Goal: Task Accomplishment & Management: Manage account settings

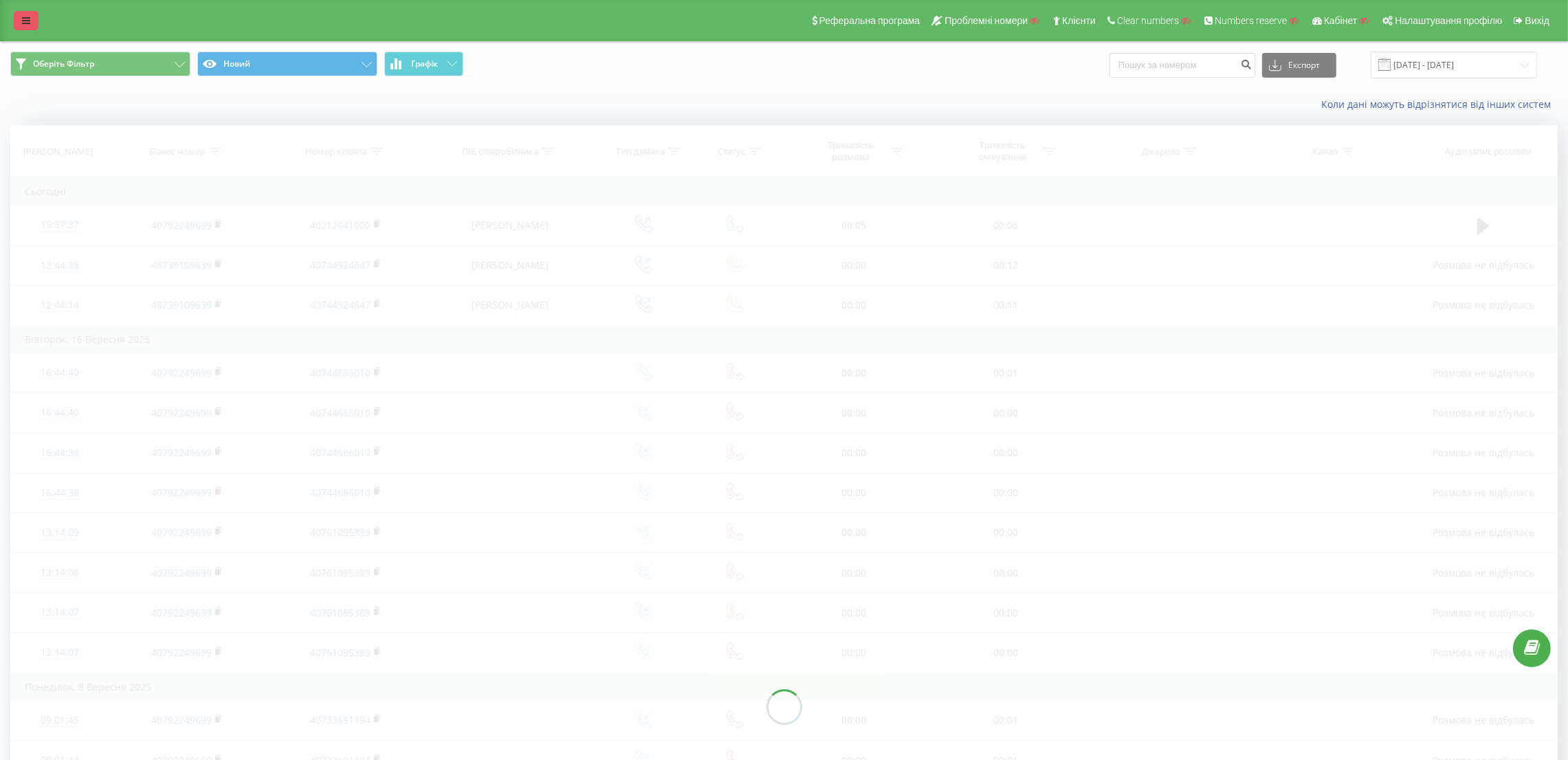
click at [19, 16] on link at bounding box center [26, 21] width 25 height 19
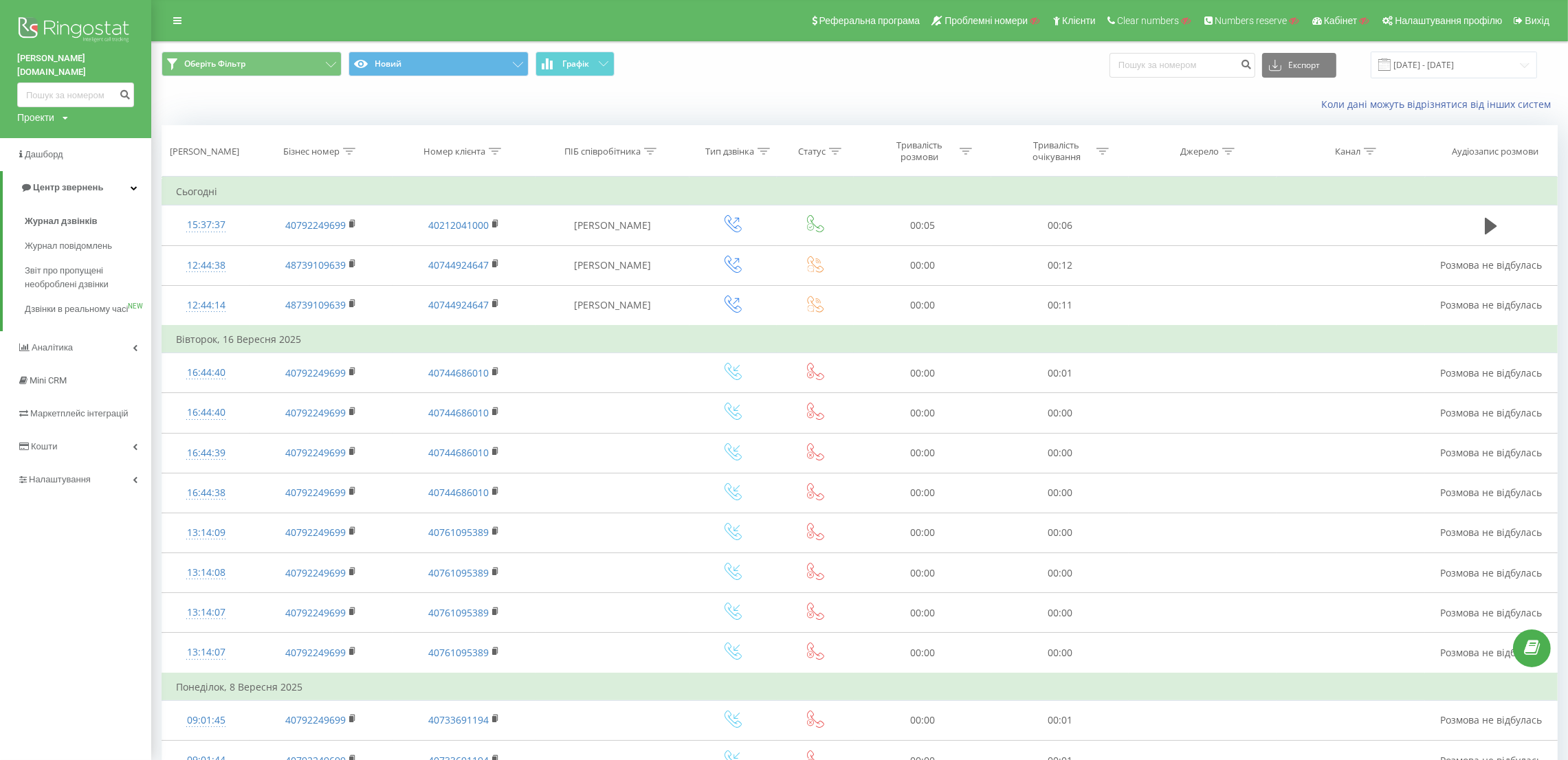
click at [46, 18] on img at bounding box center [75, 30] width 117 height 34
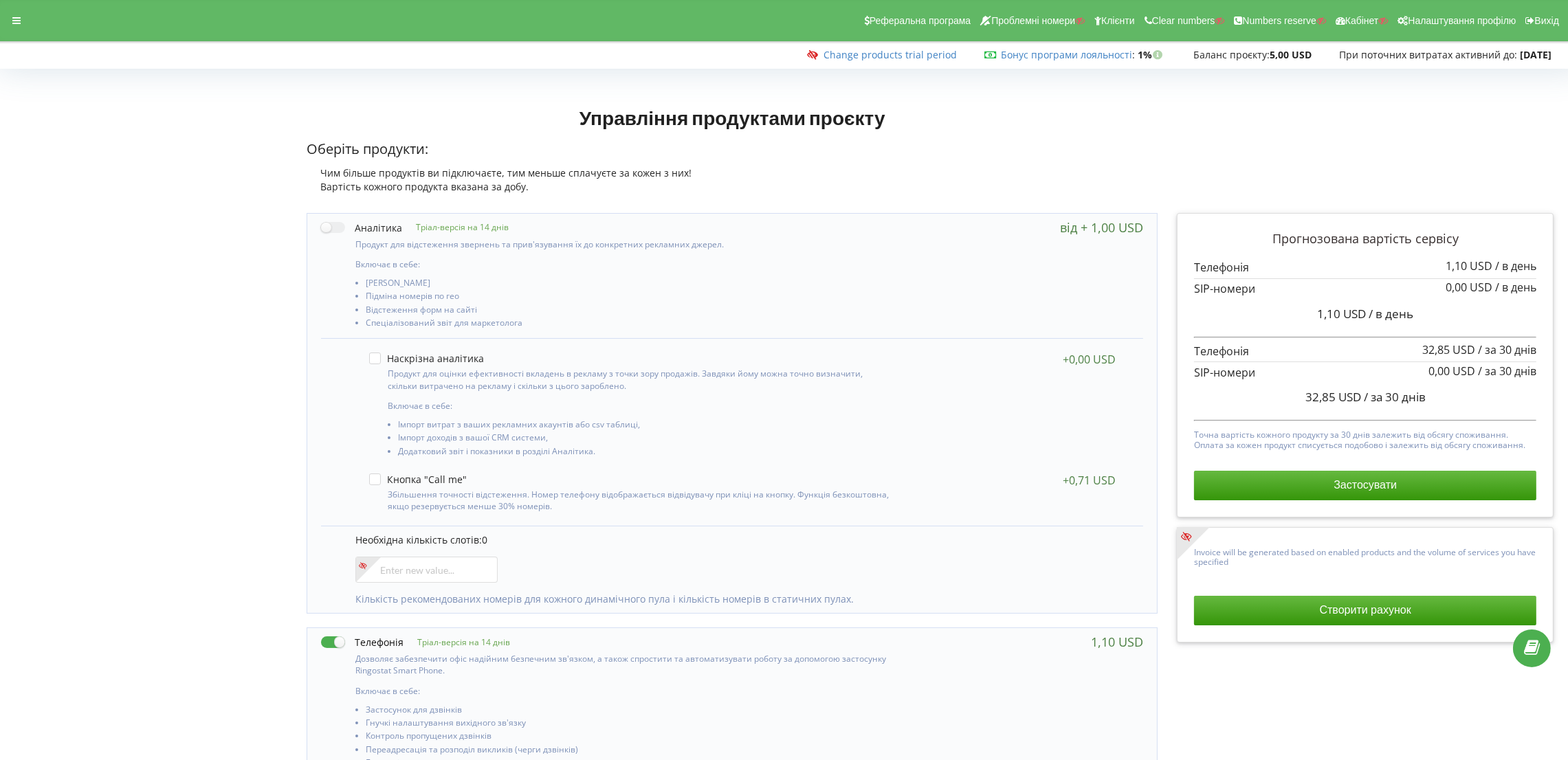
drag, startPoint x: 18, startPoint y: 18, endPoint x: 174, endPoint y: 1, distance: 156.9
click at [16, 18] on icon at bounding box center [16, 21] width 8 height 10
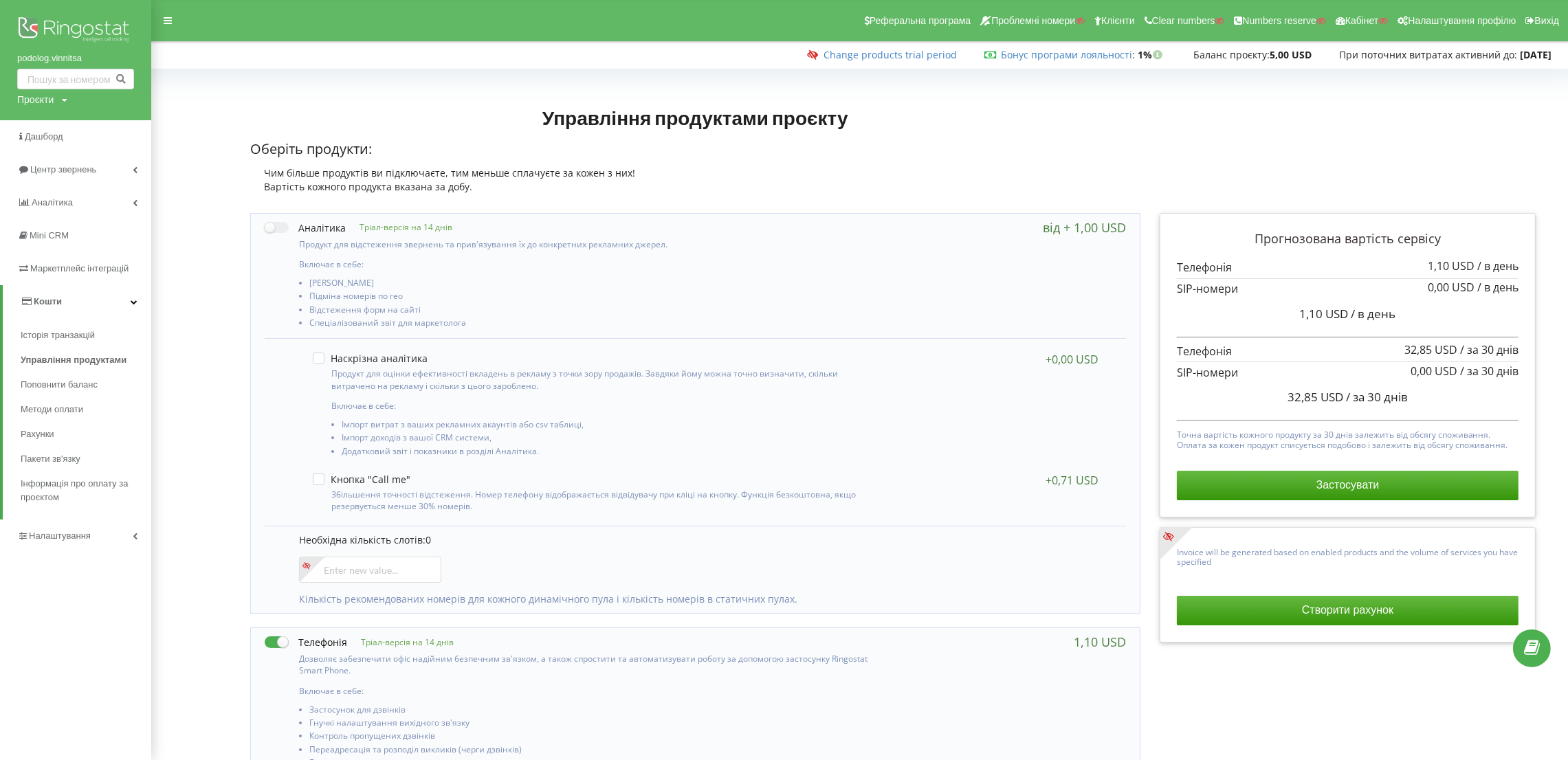
click at [280, 641] on label at bounding box center [305, 643] width 82 height 14
checkbox input "false"
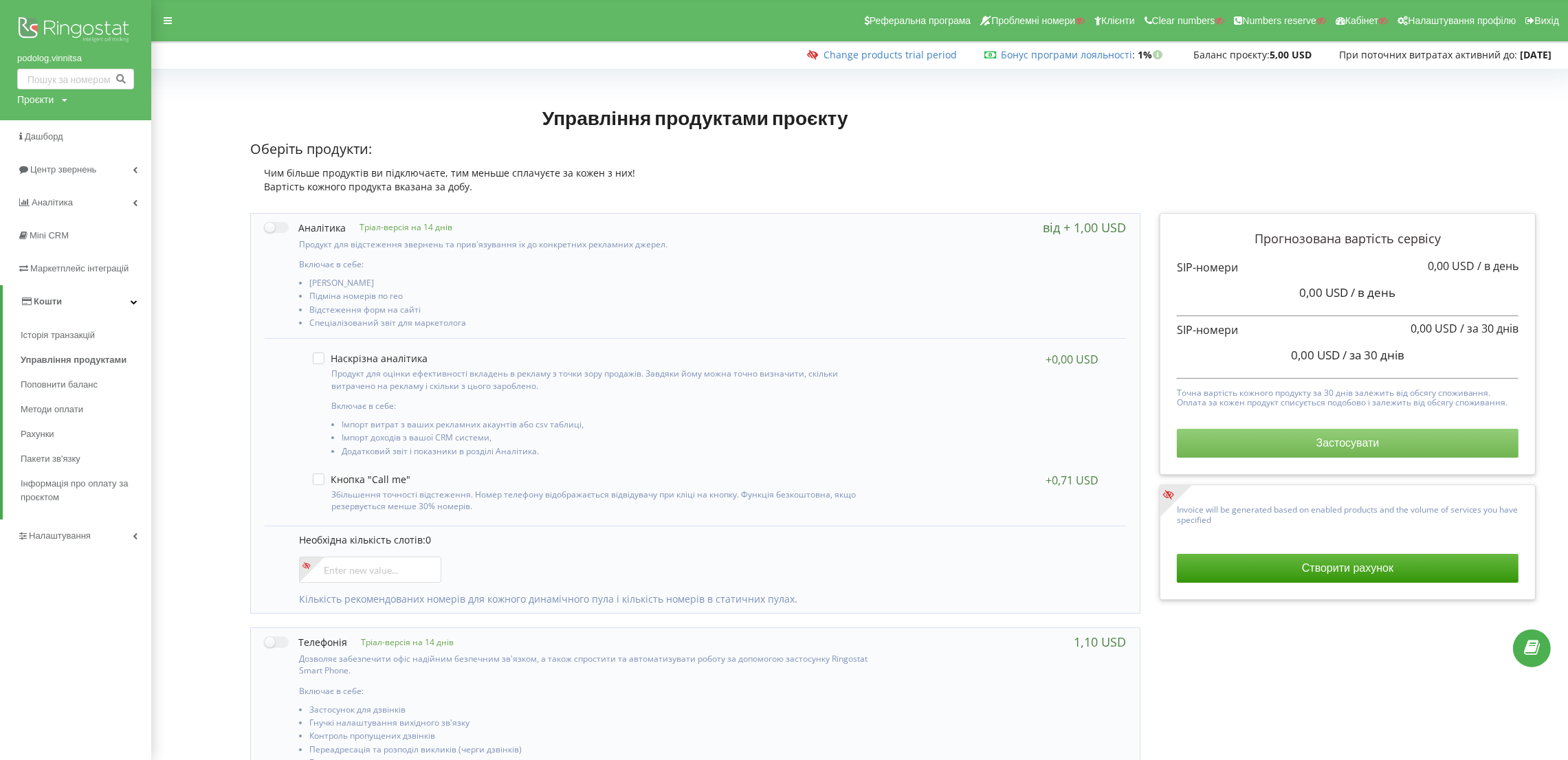
click at [1271, 444] on button "Застосувати" at bounding box center [1347, 444] width 342 height 29
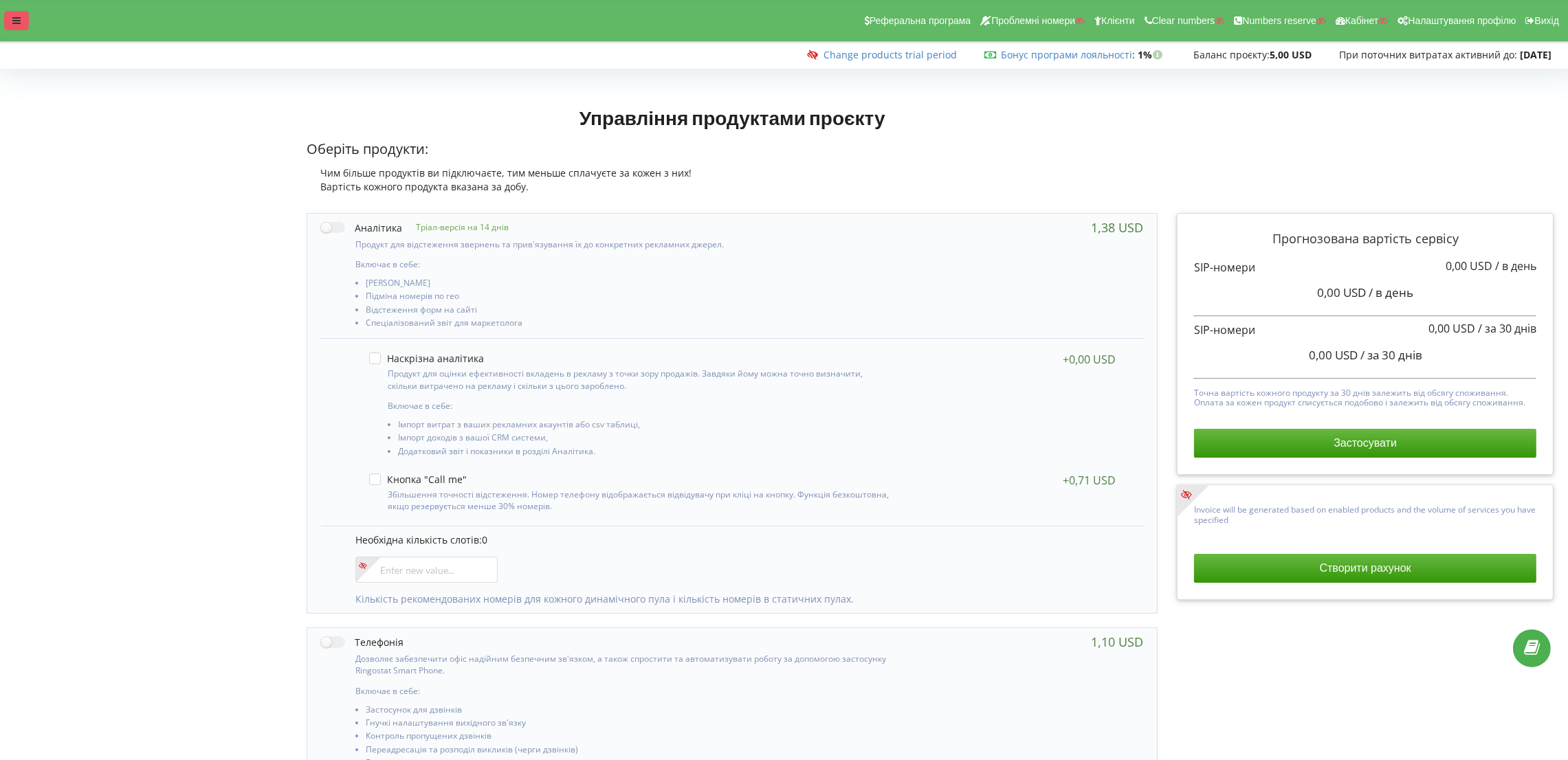
click at [18, 22] on icon at bounding box center [16, 21] width 8 height 10
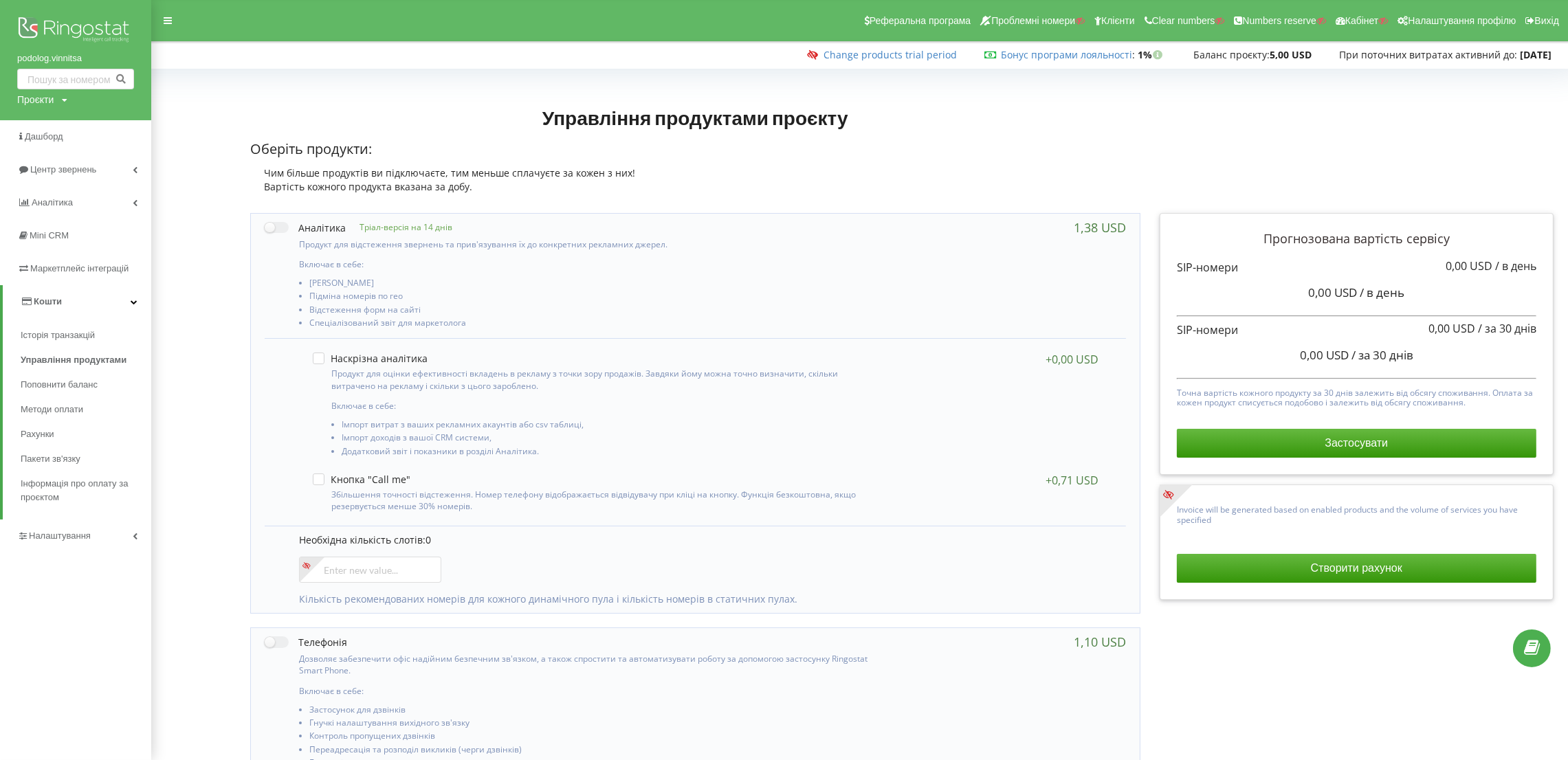
click at [26, 24] on img at bounding box center [75, 30] width 117 height 34
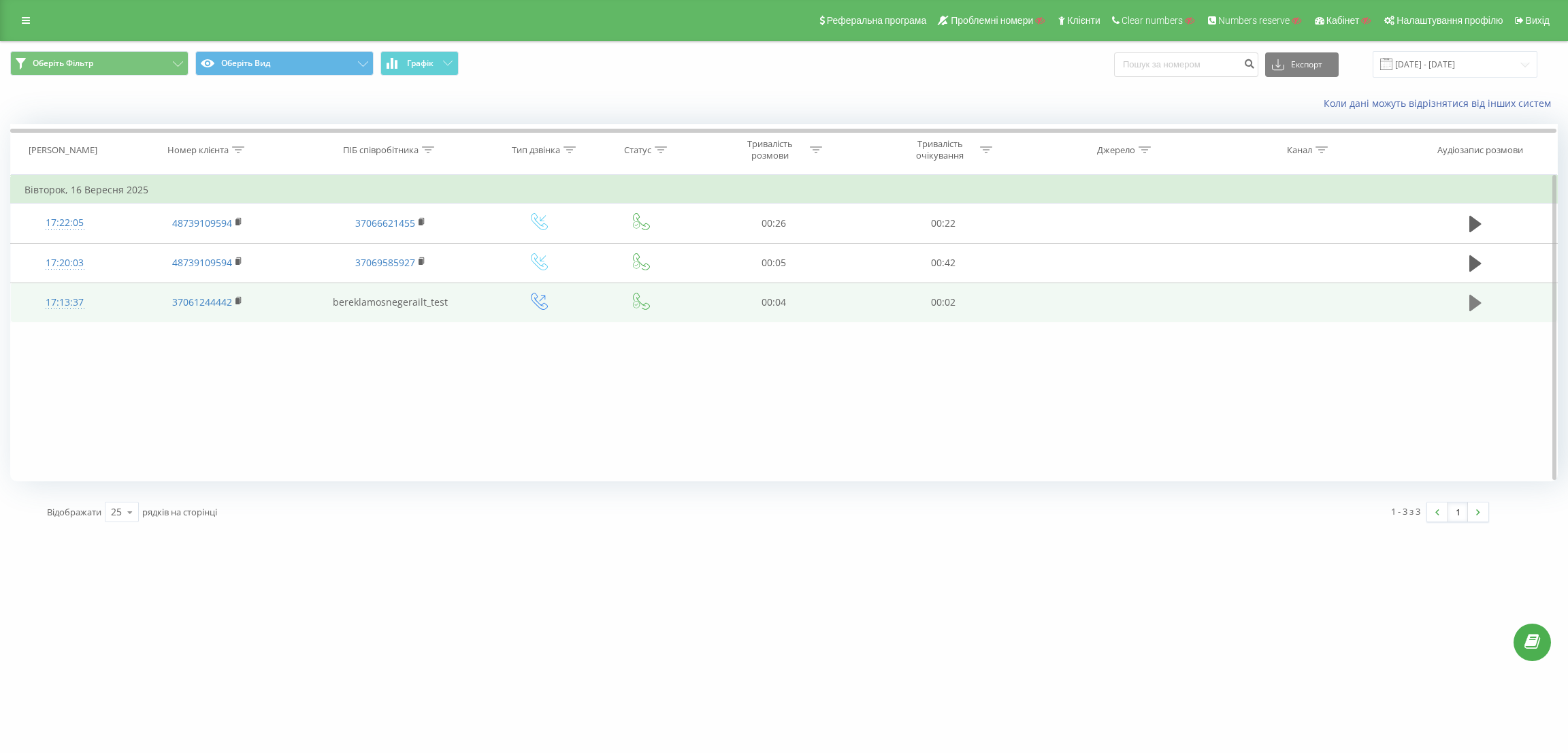
click at [1480, 303] on icon at bounding box center [1475, 303] width 12 height 19
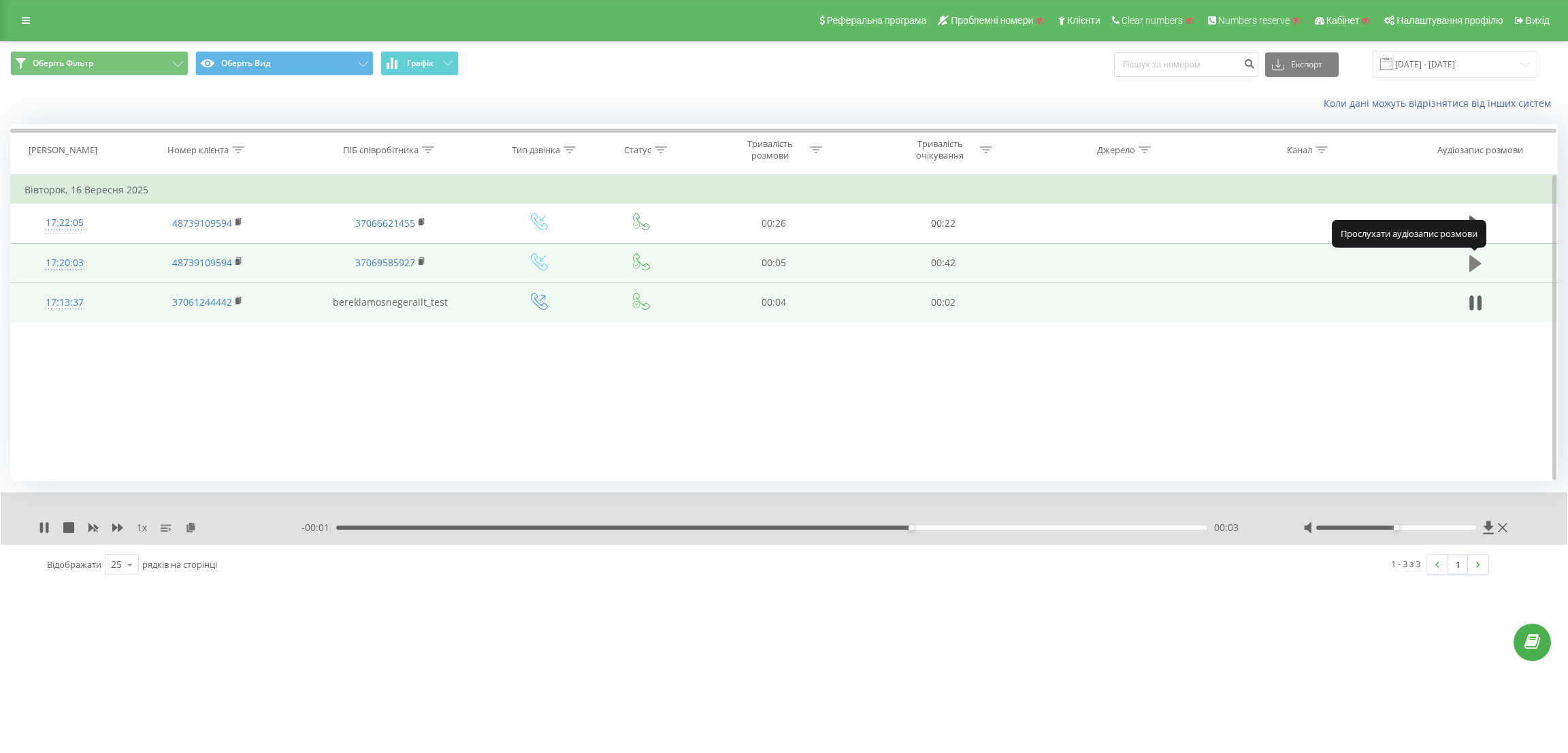
click at [1474, 260] on icon at bounding box center [1475, 263] width 12 height 17
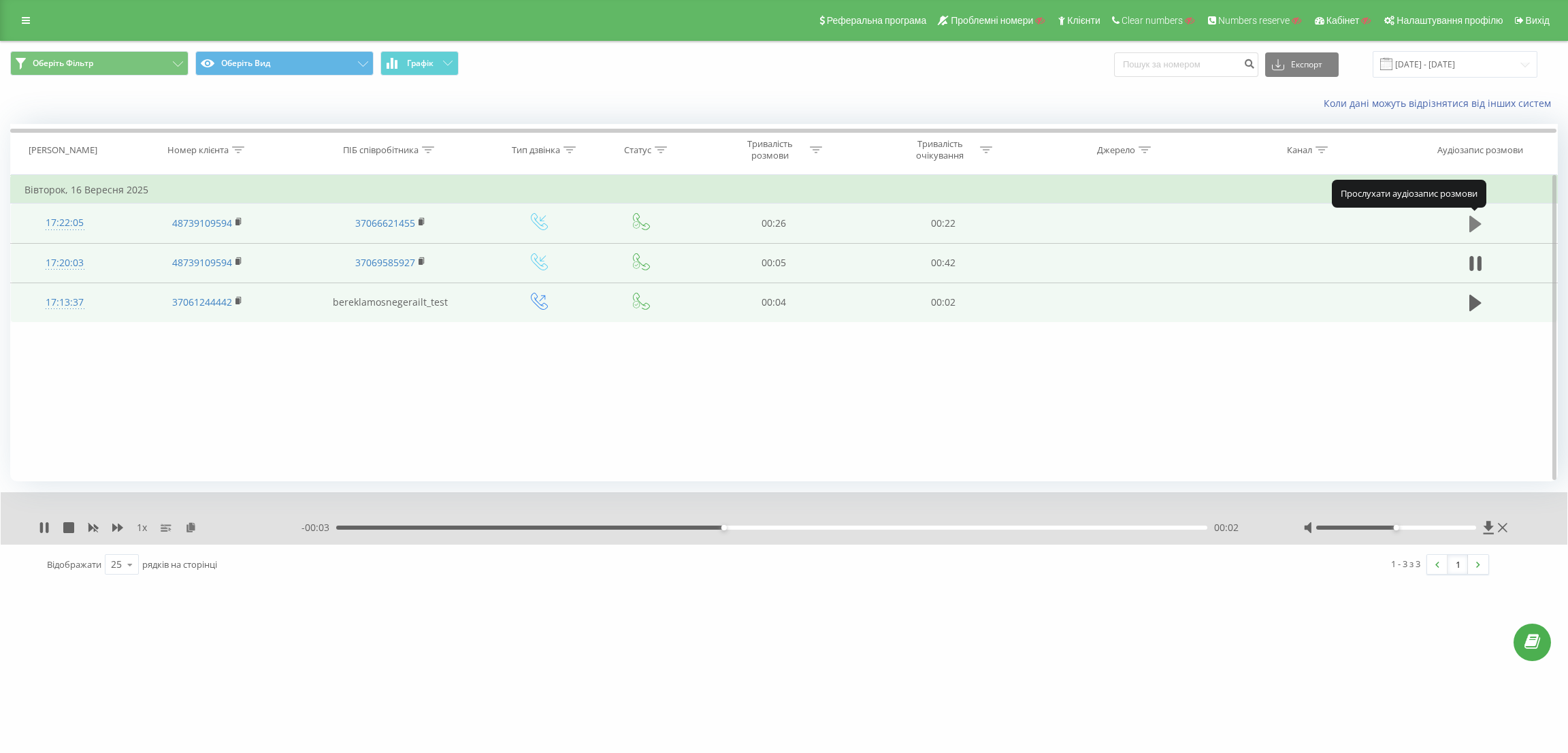
click at [1473, 224] on icon at bounding box center [1475, 224] width 12 height 17
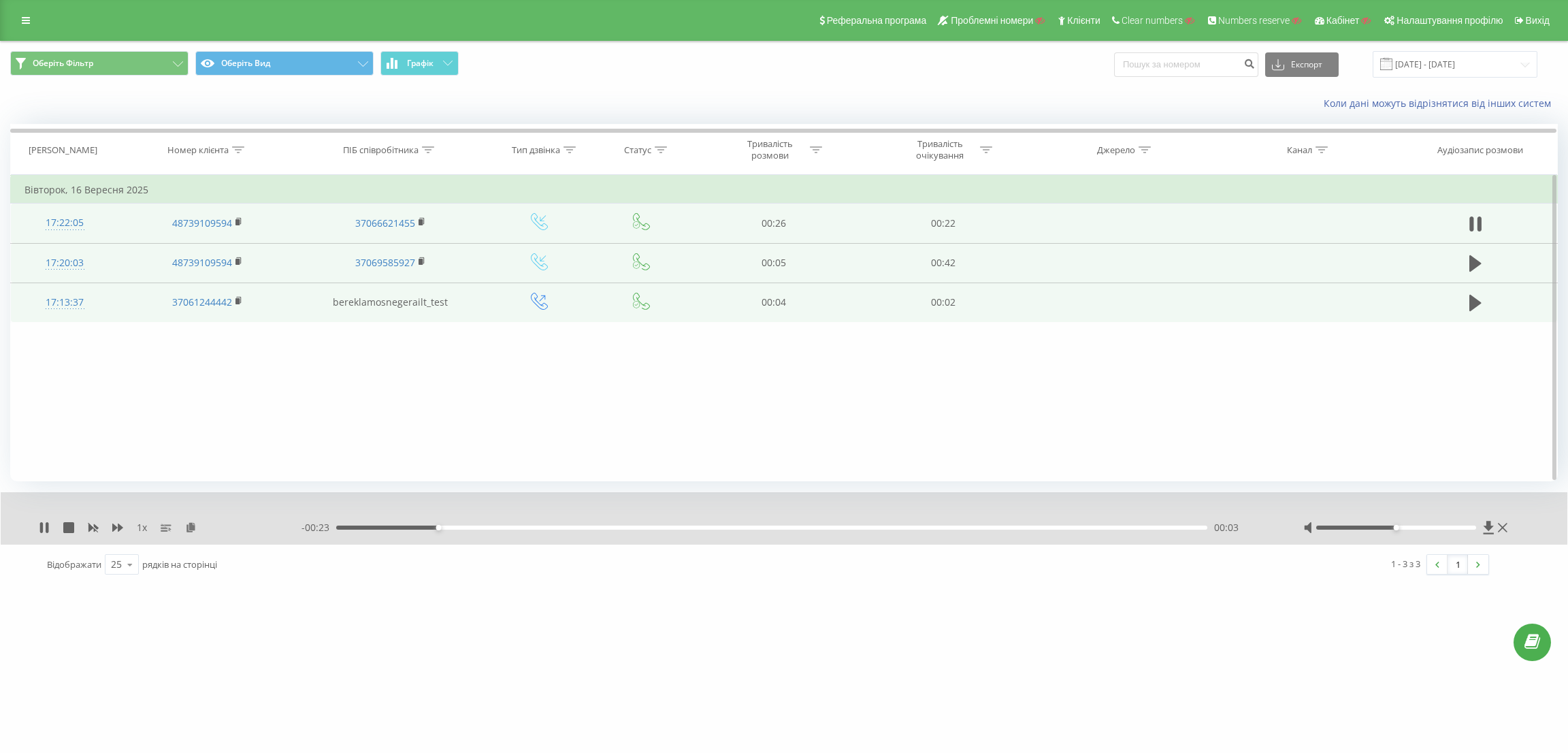
drag, startPoint x: 1418, startPoint y: 532, endPoint x: 1417, endPoint y: 524, distance: 8.1
click at [1418, 531] on div at bounding box center [1407, 527] width 207 height 13
click at [1417, 524] on div at bounding box center [1407, 527] width 207 height 13
drag, startPoint x: 1418, startPoint y: 527, endPoint x: 1492, endPoint y: 516, distance: 74.8
click at [1492, 516] on div "1 x - 00:22 00:04 00:04" at bounding box center [784, 519] width 1567 height 52
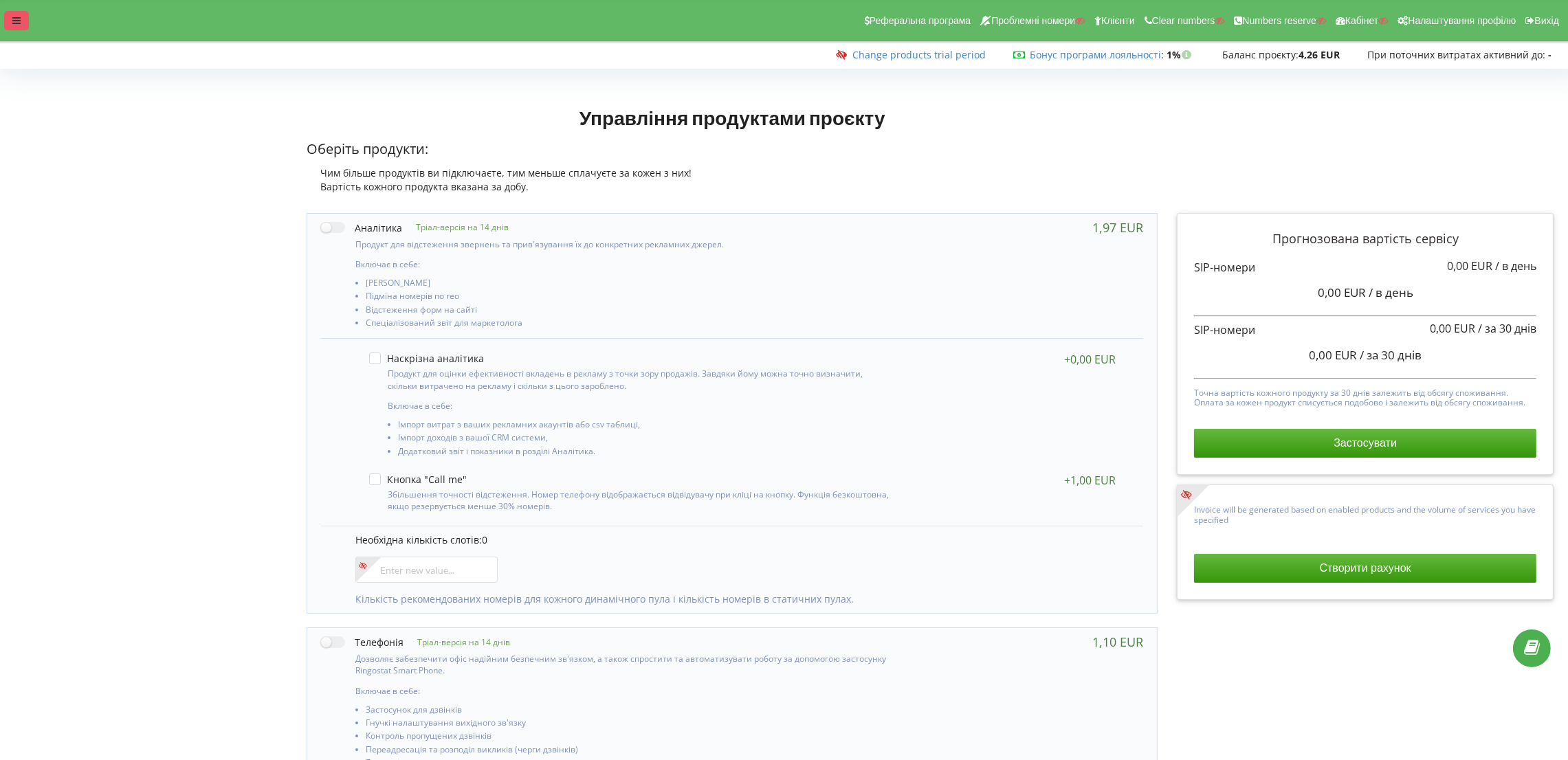
click at [26, 21] on div at bounding box center [16, 21] width 25 height 19
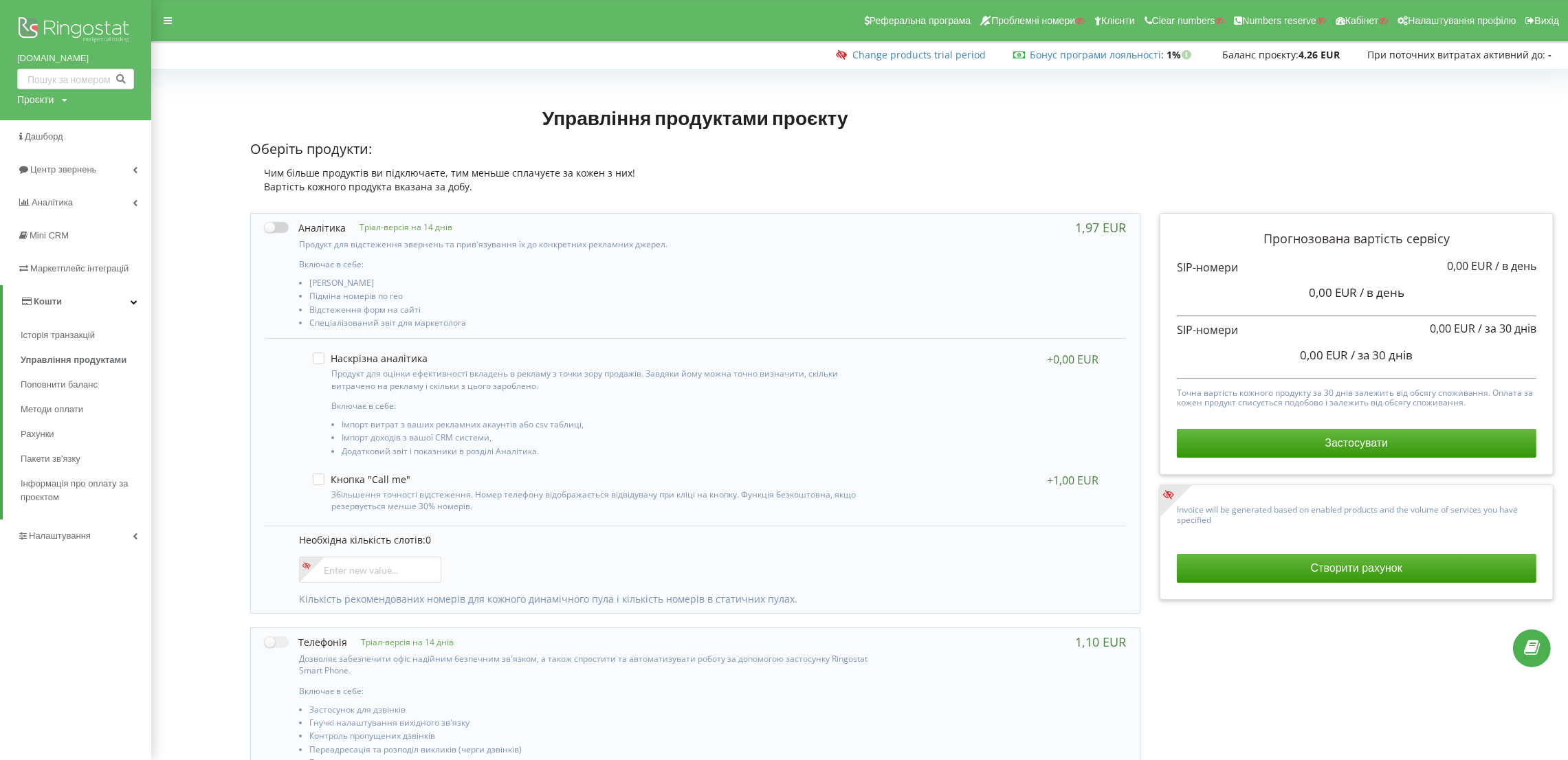
click at [268, 231] on label at bounding box center [304, 228] width 81 height 14
checkbox input "true"
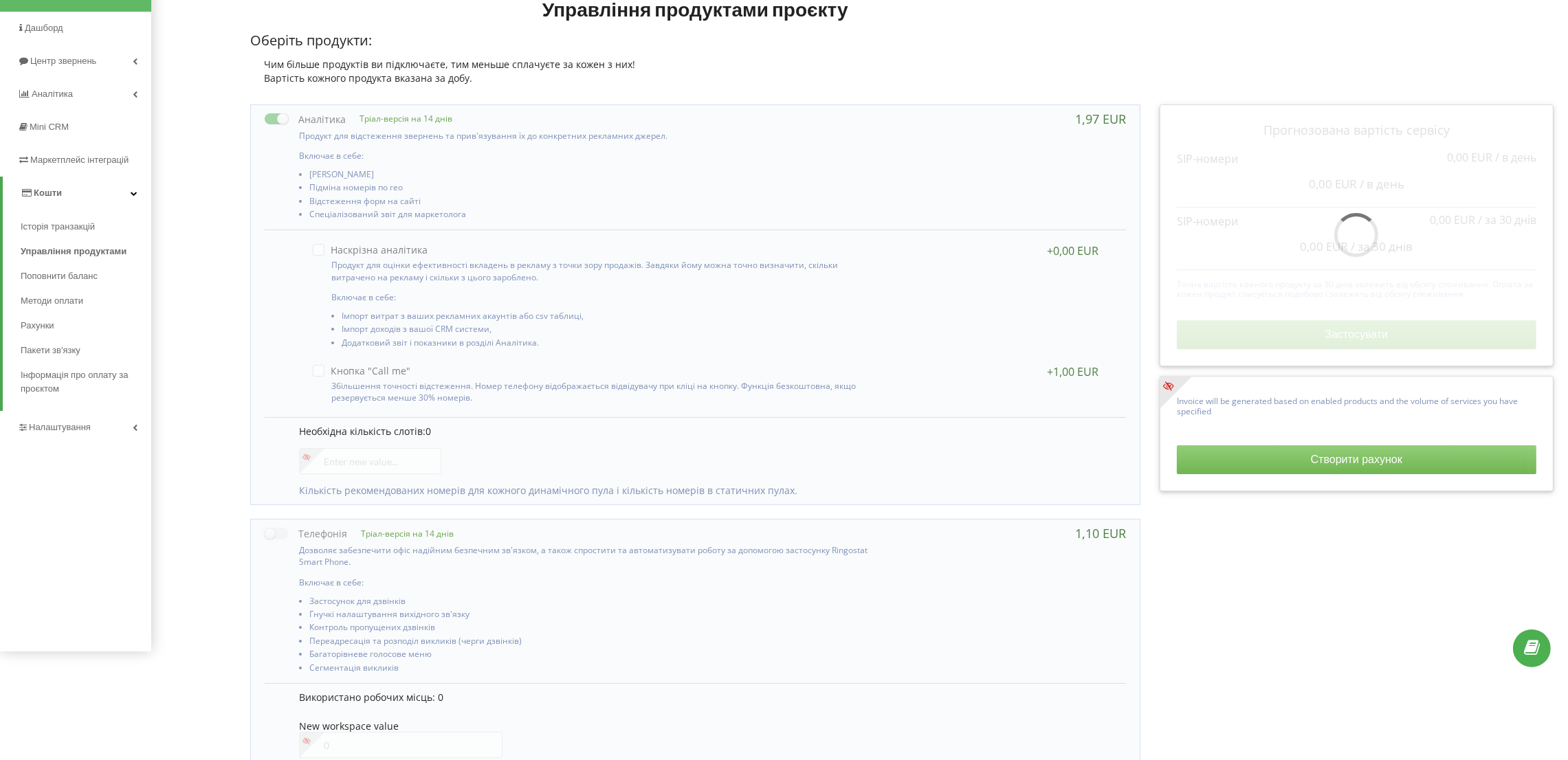
scroll to position [308, 0]
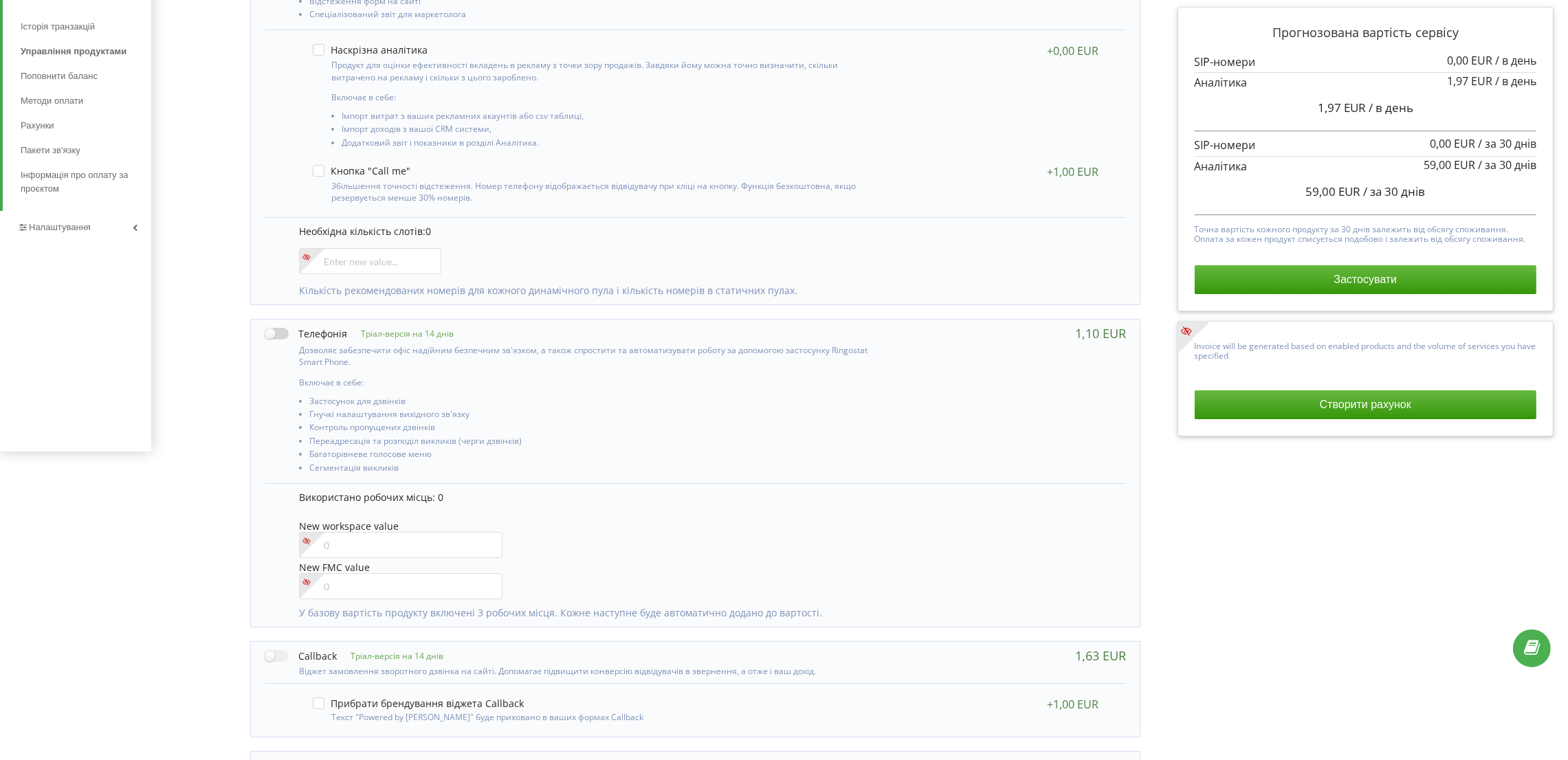
click at [274, 332] on label at bounding box center [305, 333] width 82 height 14
checkbox input "true"
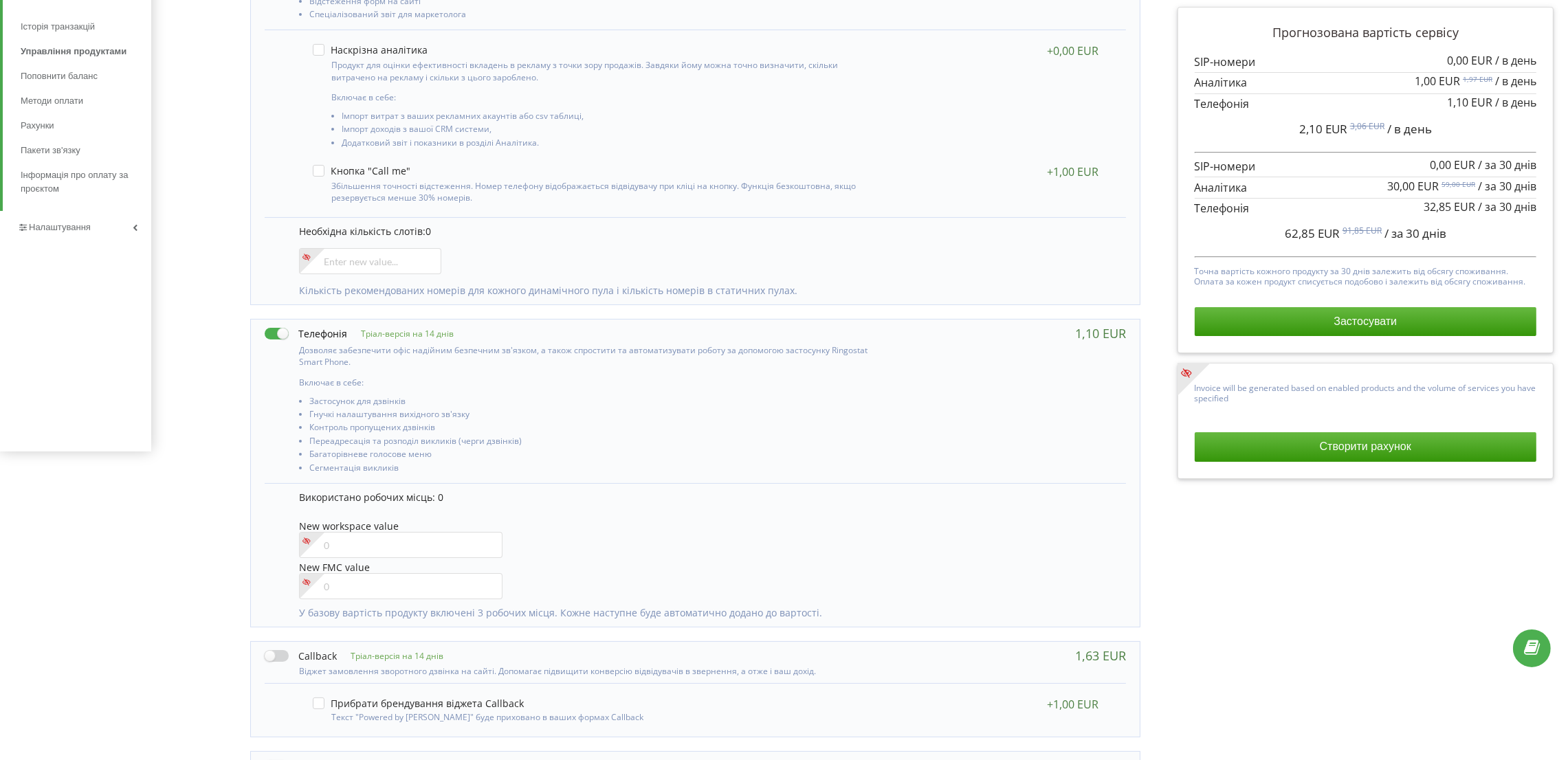
click at [280, 660] on label at bounding box center [300, 656] width 72 height 14
checkbox input "true"
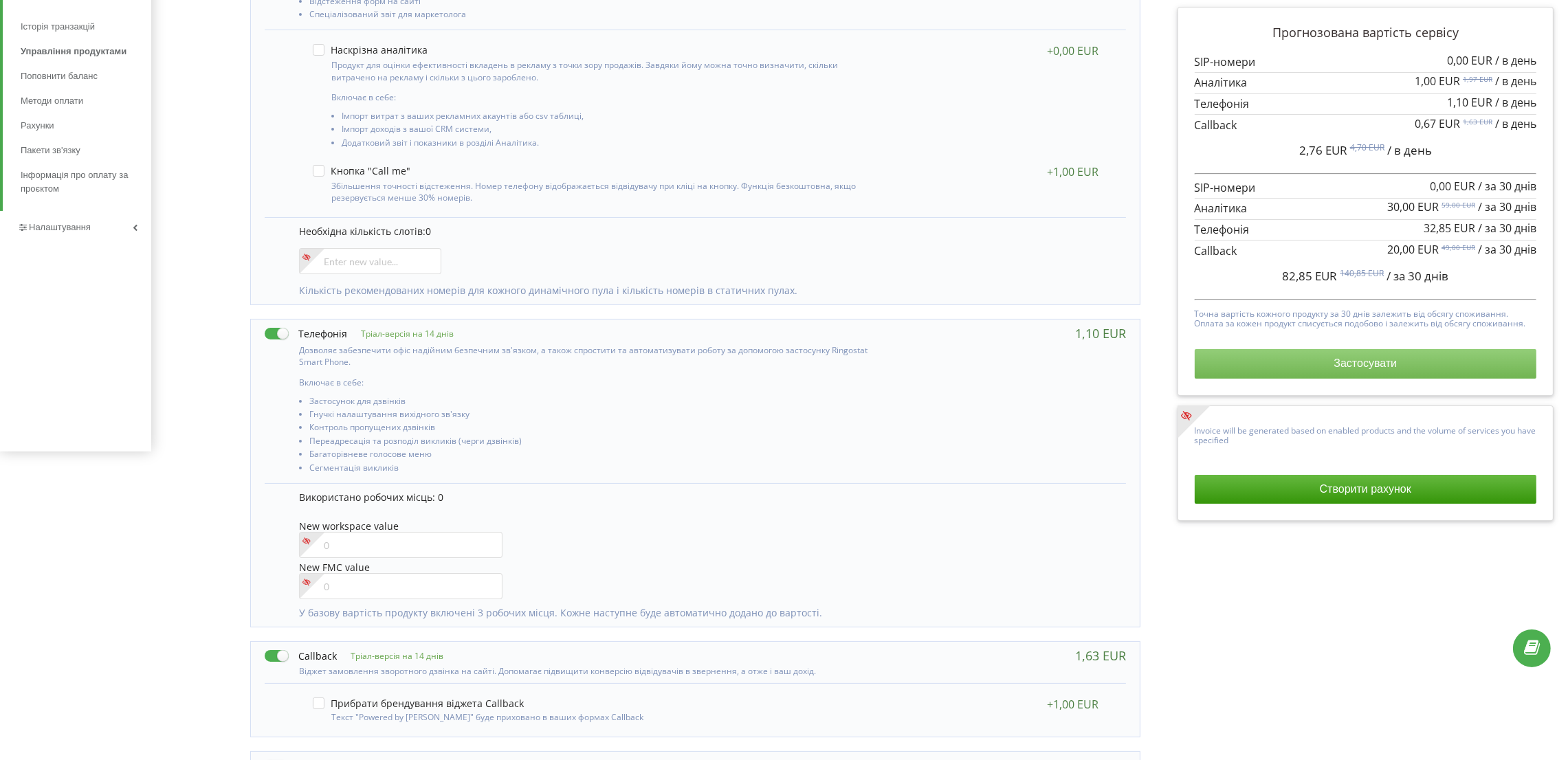
click at [1351, 375] on button "Застосувати" at bounding box center [1366, 364] width 342 height 29
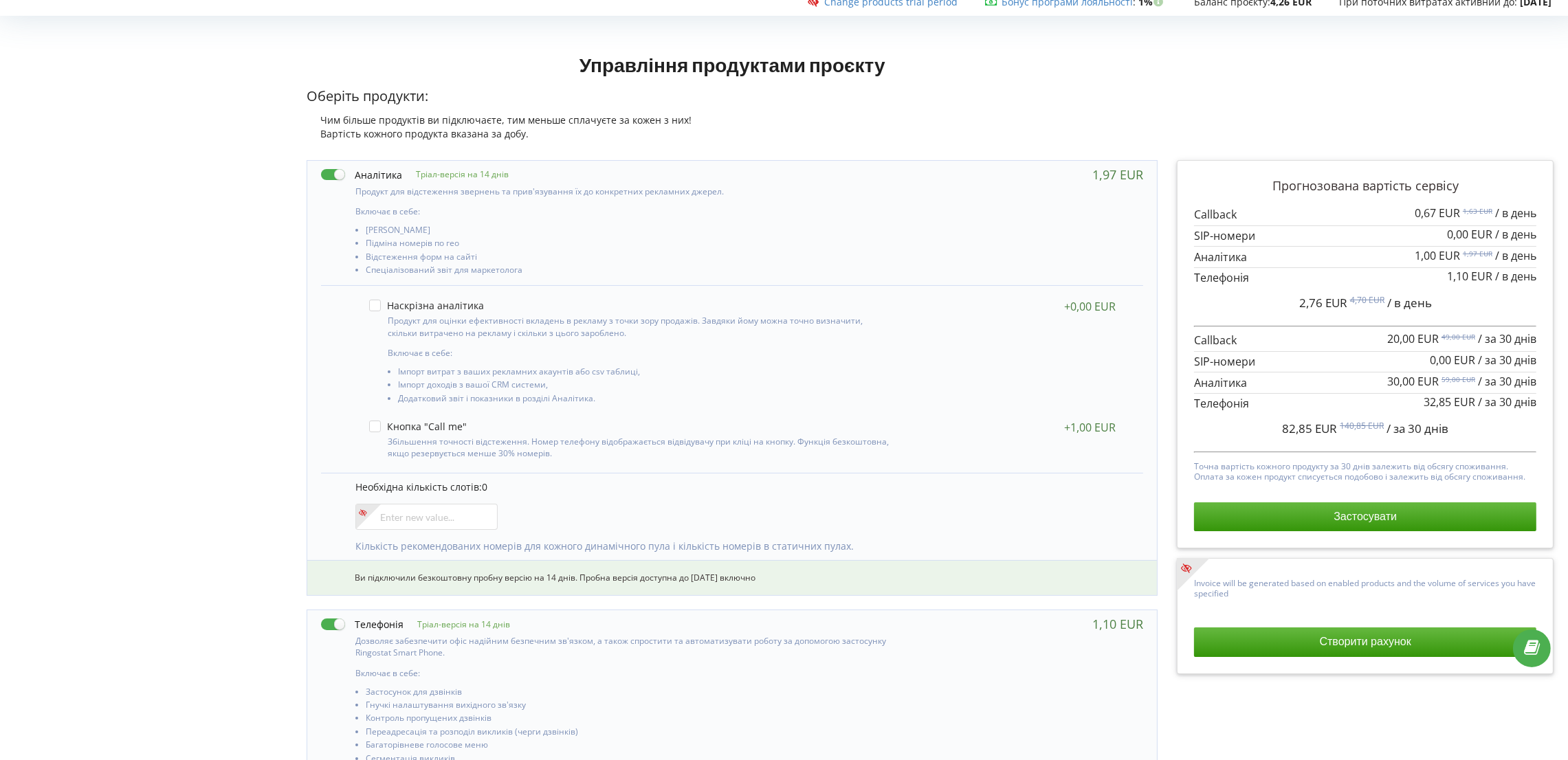
scroll to position [6, 0]
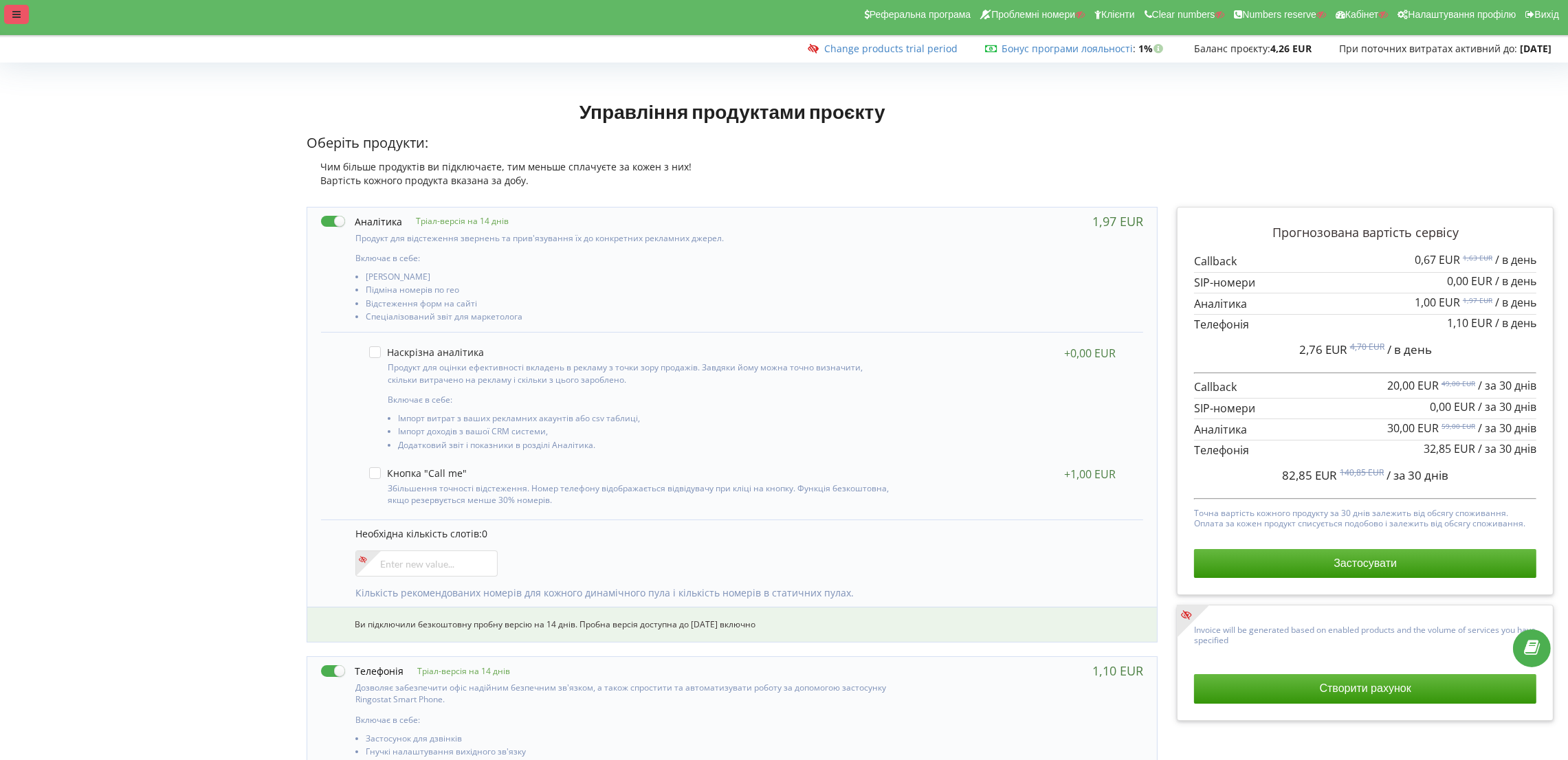
click at [12, 13] on icon at bounding box center [16, 14] width 8 height 10
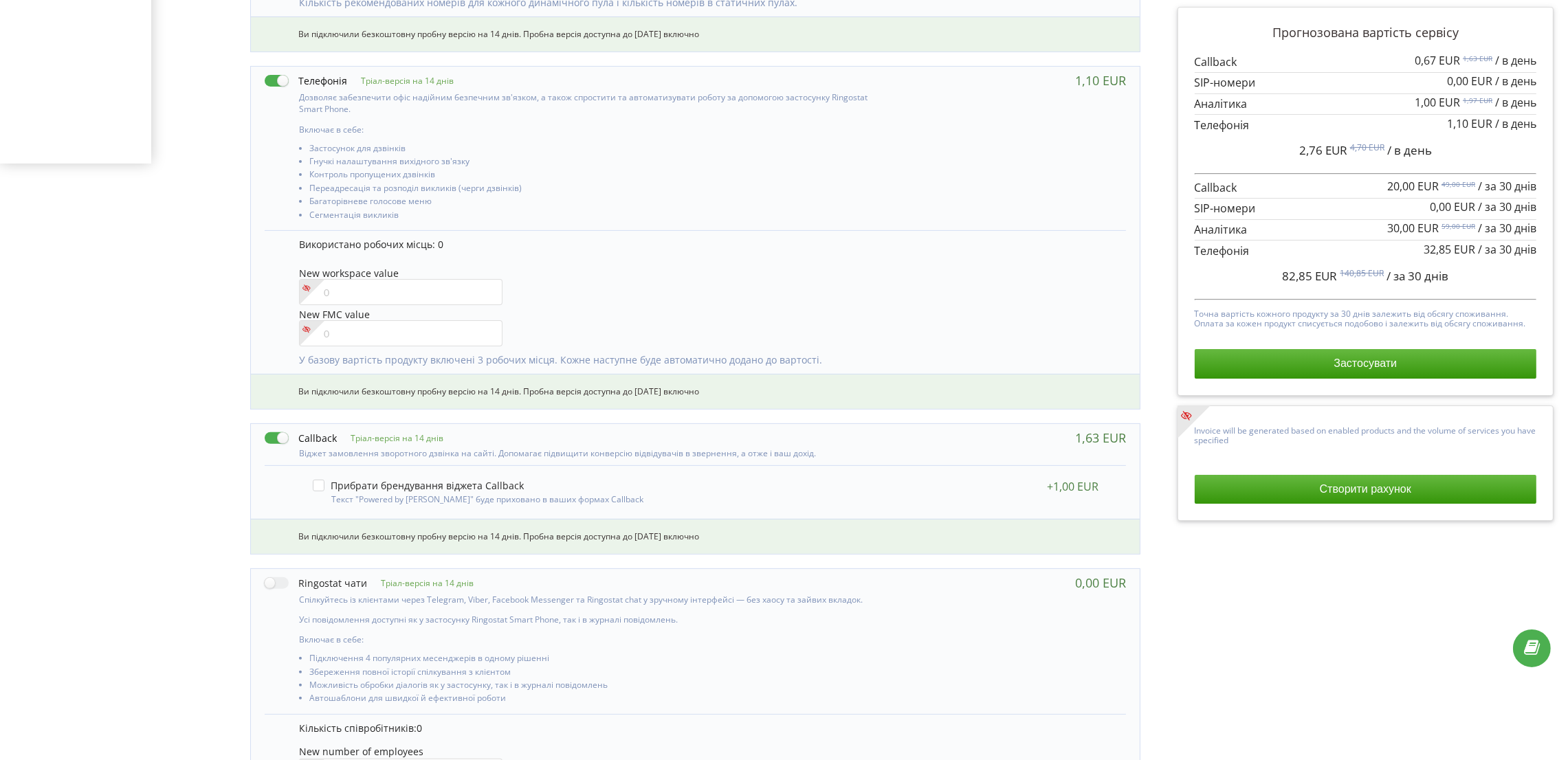
scroll to position [109, 0]
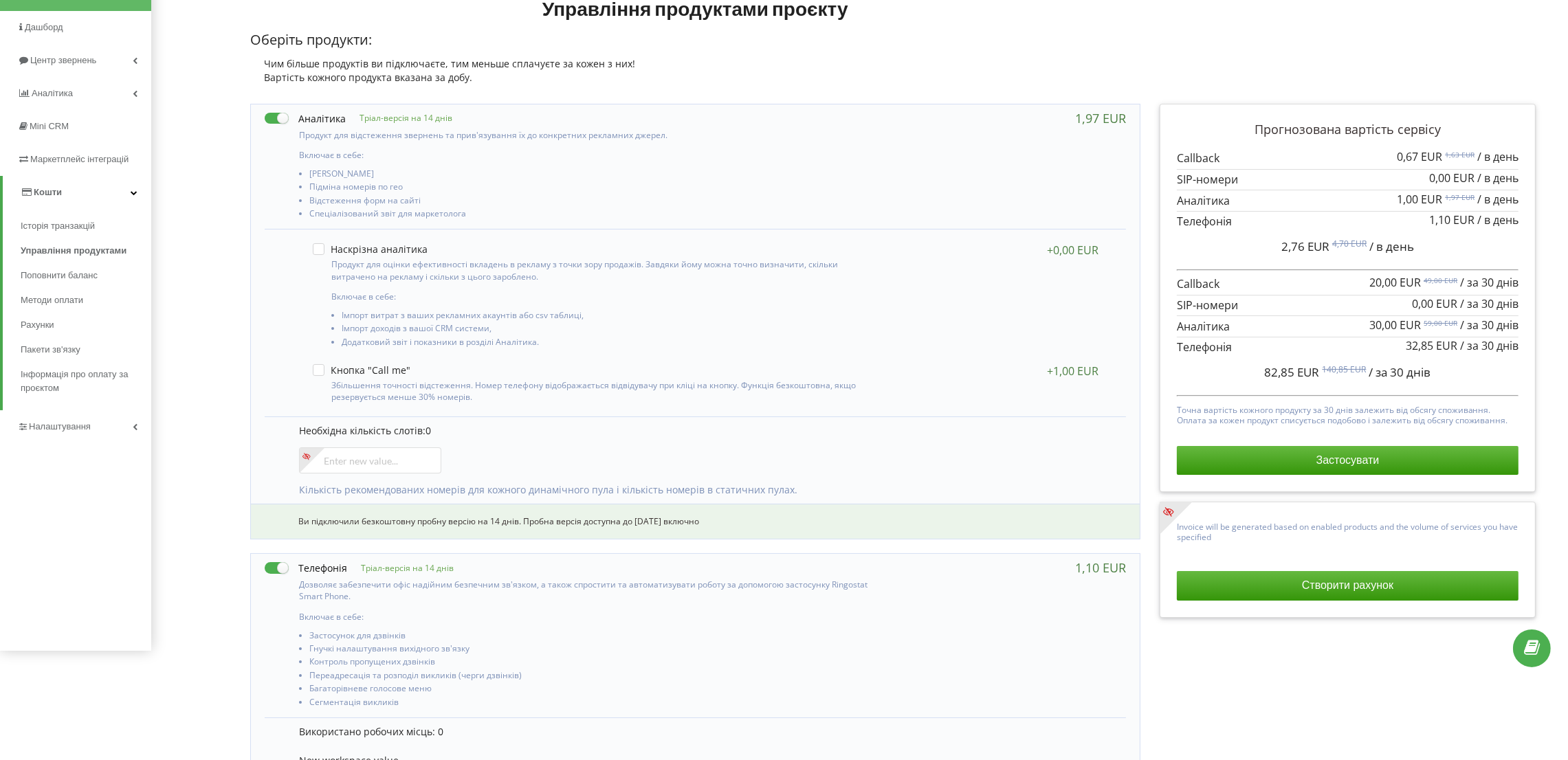
click at [58, 432] on link "Налаштування" at bounding box center [75, 426] width 151 height 33
click at [96, 257] on span "Загальні налаштування" at bounding box center [82, 270] width 101 height 27
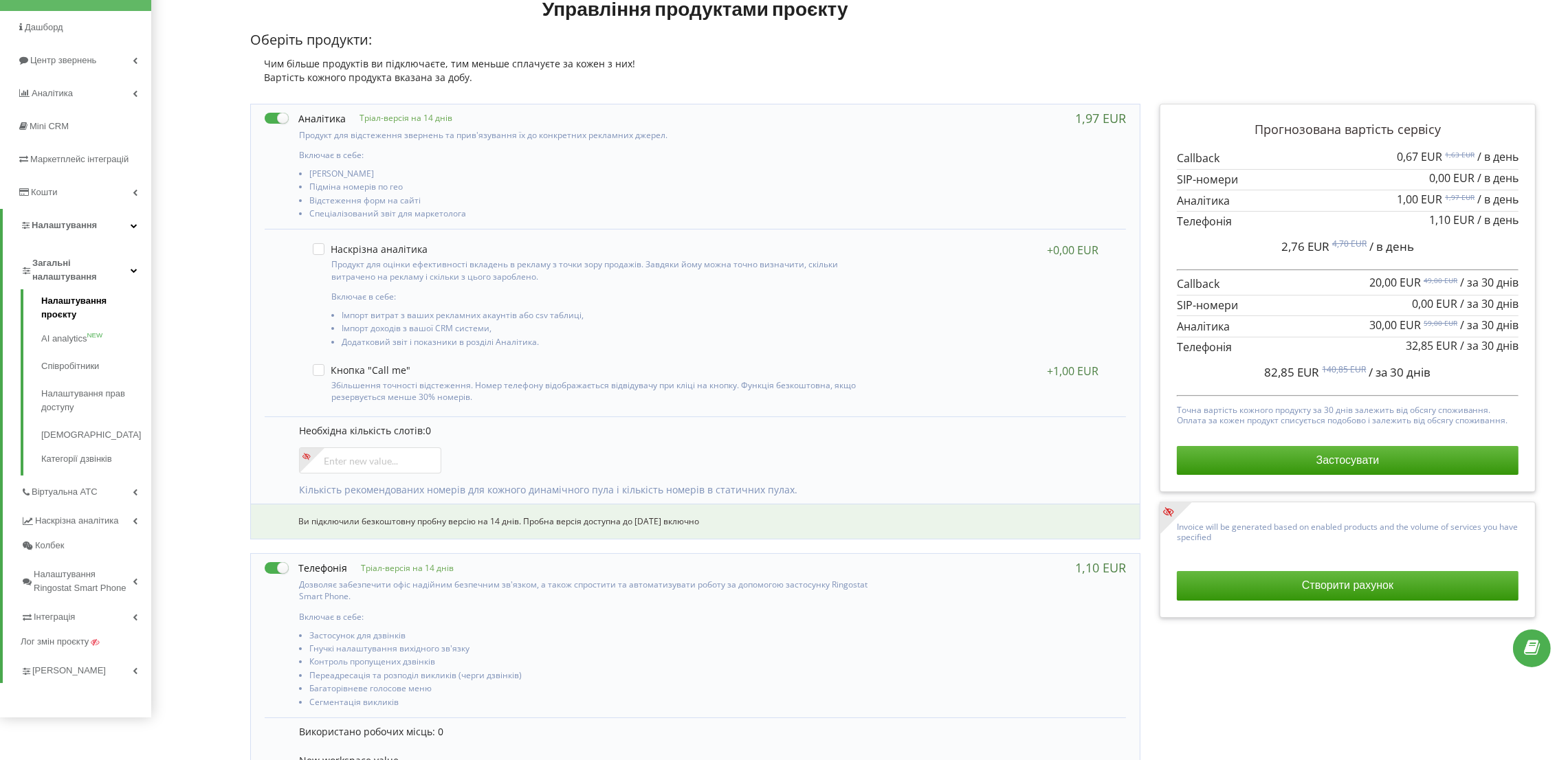
click at [64, 302] on link "Налаштування проєкту" at bounding box center [97, 309] width 110 height 31
